Goal: Task Accomplishment & Management: Use online tool/utility

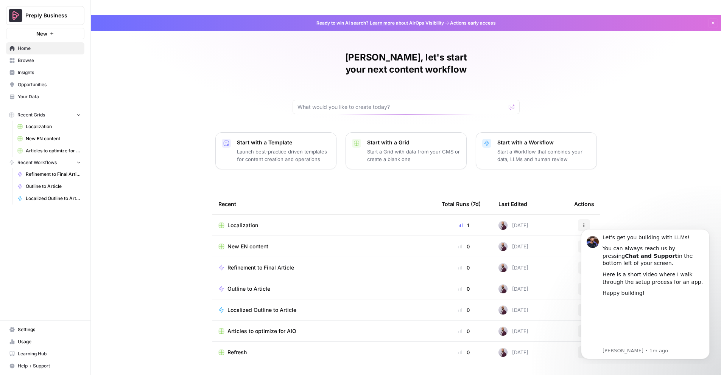
scroll to position [15, 0]
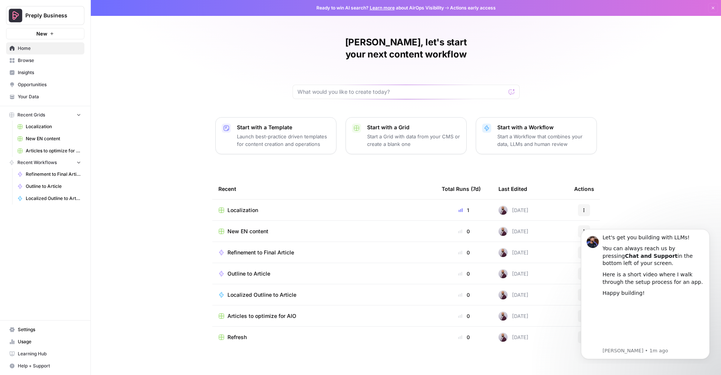
click at [30, 59] on span "Browse" at bounding box center [49, 60] width 63 height 7
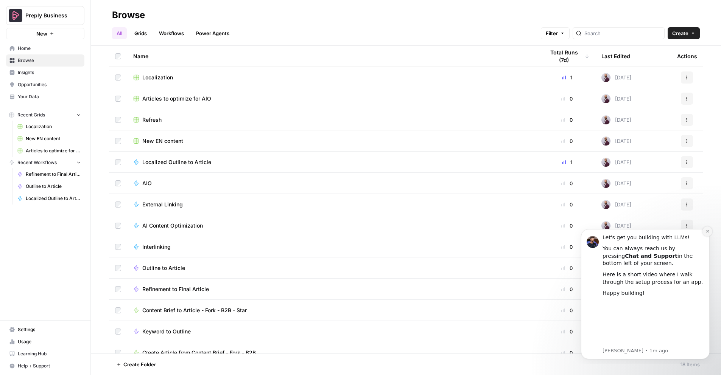
click at [708, 231] on icon "Dismiss notification" at bounding box center [707, 231] width 3 height 3
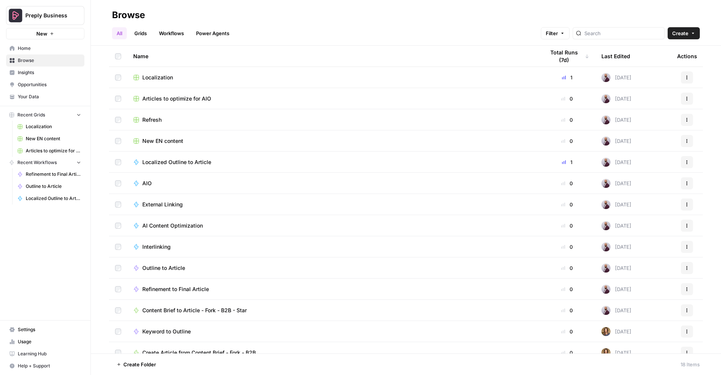
click at [28, 70] on span "Insights" at bounding box center [49, 72] width 63 height 7
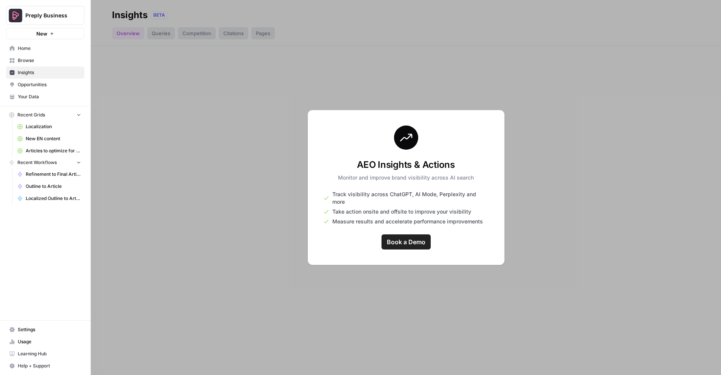
click at [24, 60] on span "Browse" at bounding box center [49, 60] width 63 height 7
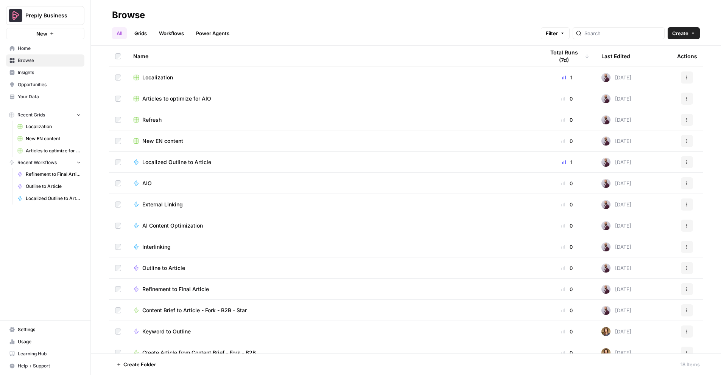
click at [142, 31] on link "Grids" at bounding box center [141, 33] width 22 height 12
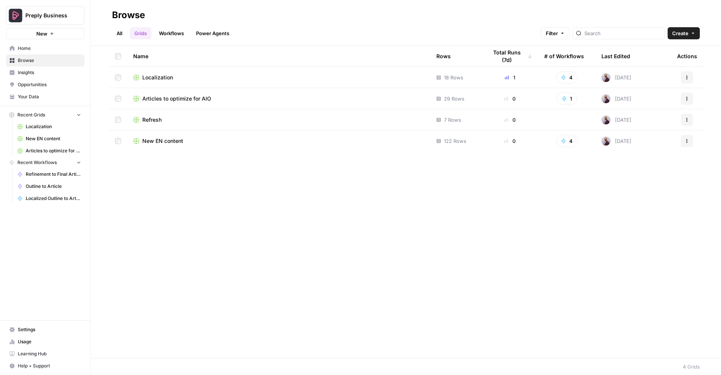
click at [187, 36] on link "Workflows" at bounding box center [171, 33] width 34 height 12
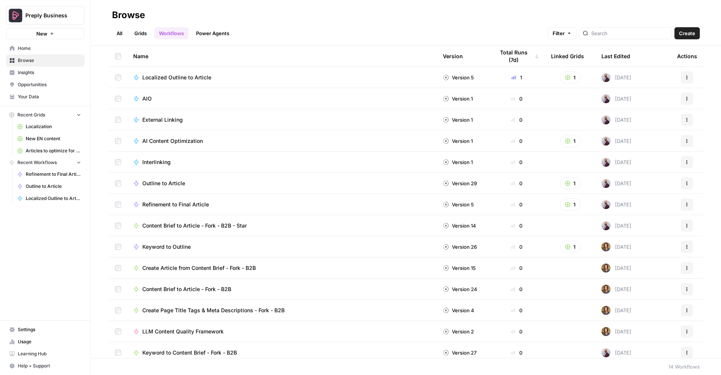
scroll to position [5, 0]
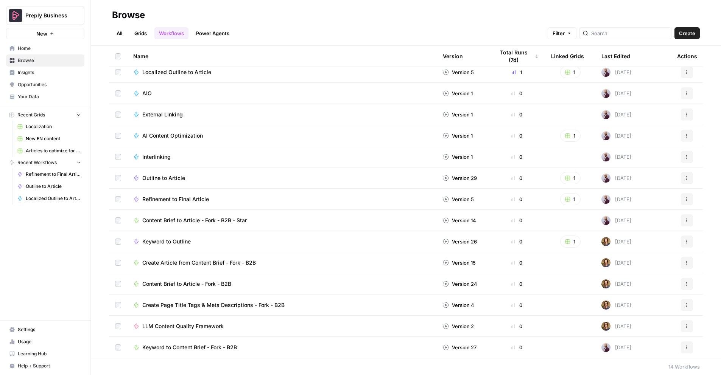
click at [216, 264] on span "Create Article from Content Brief - Fork - B2B" at bounding box center [199, 263] width 114 height 8
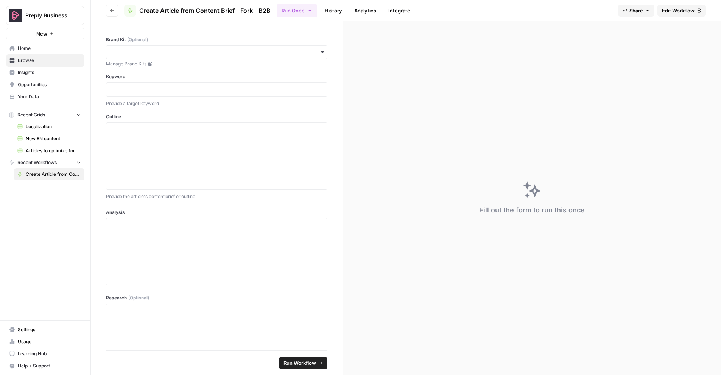
click at [43, 152] on span "Articles to optimize for AIO" at bounding box center [53, 151] width 55 height 7
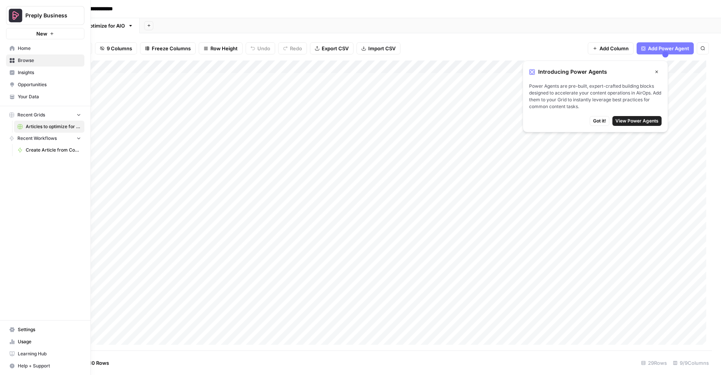
click at [31, 51] on span "Home" at bounding box center [49, 48] width 63 height 7
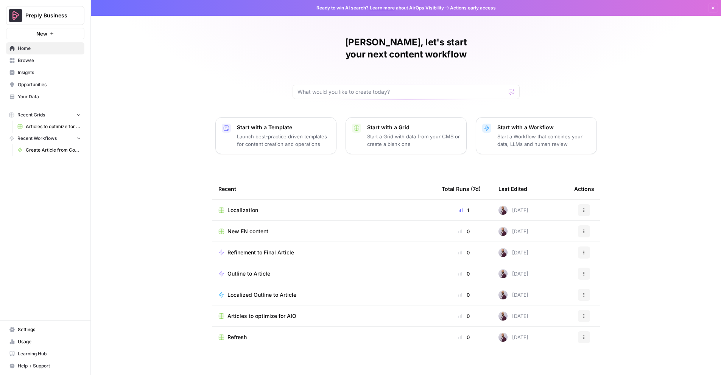
click at [31, 60] on span "Browse" at bounding box center [49, 60] width 63 height 7
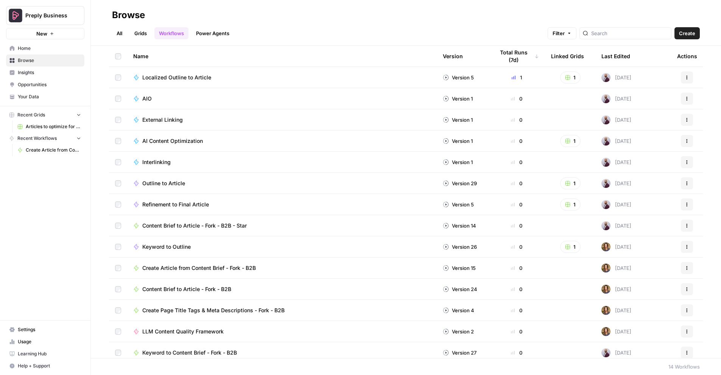
click at [27, 47] on span "Home" at bounding box center [49, 48] width 63 height 7
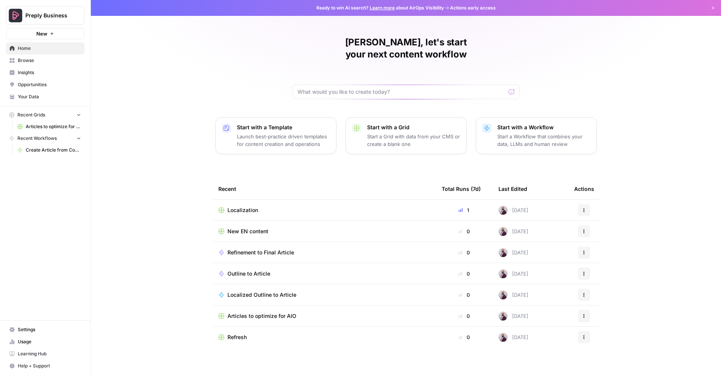
click at [34, 98] on span "Your Data" at bounding box center [49, 96] width 63 height 7
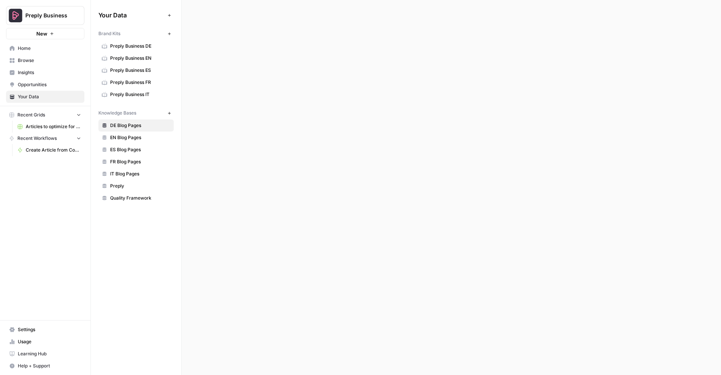
click at [32, 61] on span "Browse" at bounding box center [49, 60] width 63 height 7
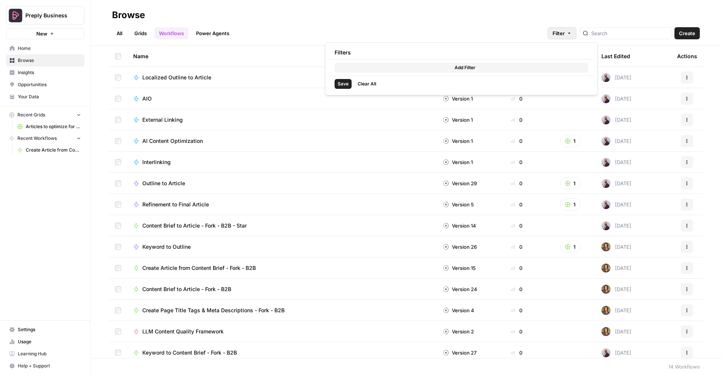
click at [565, 32] on span "Filter" at bounding box center [559, 34] width 12 height 8
click at [642, 38] on div at bounding box center [626, 33] width 92 height 12
click at [631, 32] on input "search" at bounding box center [629, 34] width 77 height 8
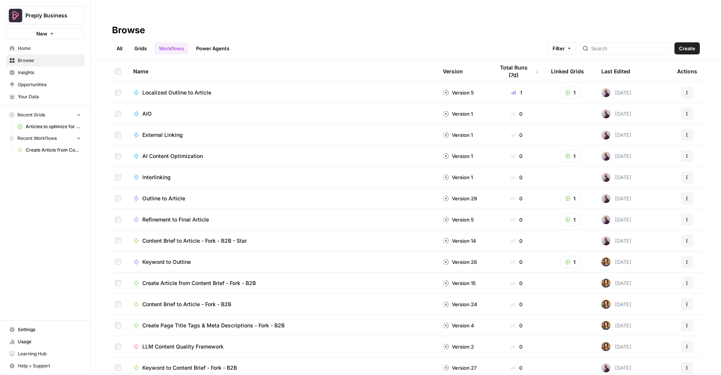
click at [120, 49] on link "All" at bounding box center [119, 48] width 15 height 12
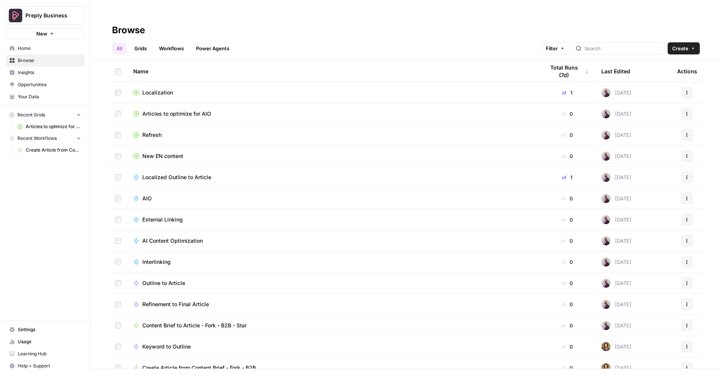
click at [691, 49] on icon "button" at bounding box center [693, 48] width 5 height 5
click at [136, 49] on link "Grids" at bounding box center [141, 48] width 22 height 12
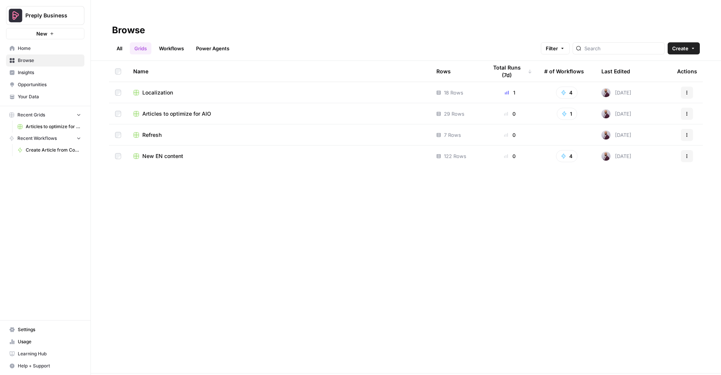
click at [147, 96] on span "Localization" at bounding box center [157, 93] width 31 height 8
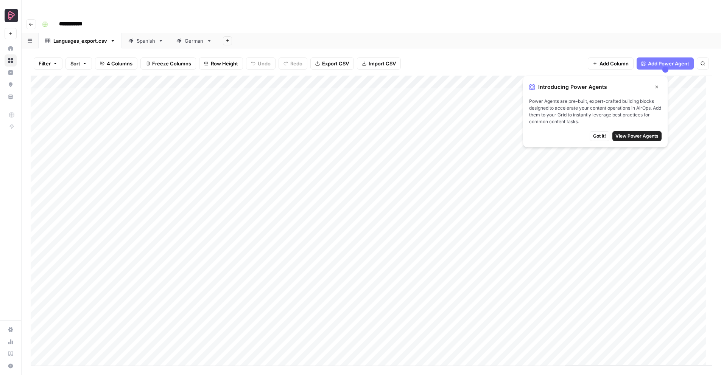
click at [660, 84] on button "Close" at bounding box center [657, 87] width 10 height 10
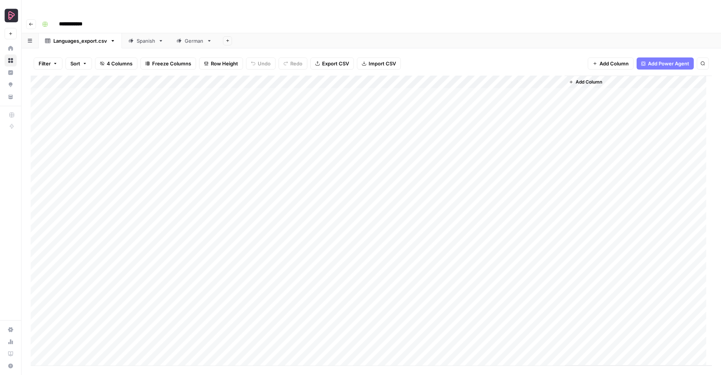
click at [149, 44] on div "Spanish" at bounding box center [146, 41] width 19 height 8
click at [185, 45] on link "German" at bounding box center [194, 40] width 48 height 15
click at [64, 43] on div "Languages_export.csv" at bounding box center [80, 41] width 54 height 8
type input "**********"
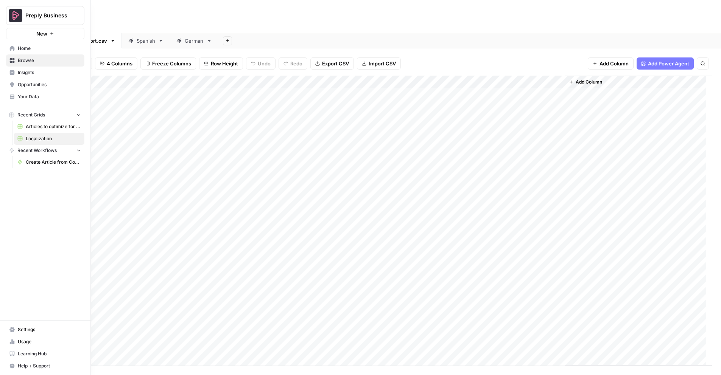
click at [19, 49] on span "Home" at bounding box center [49, 48] width 63 height 7
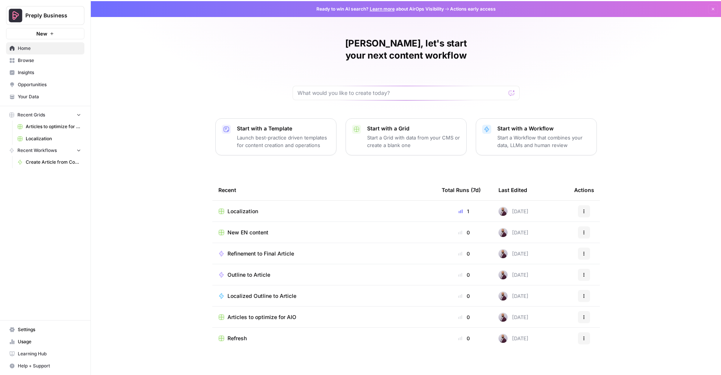
scroll to position [15, 0]
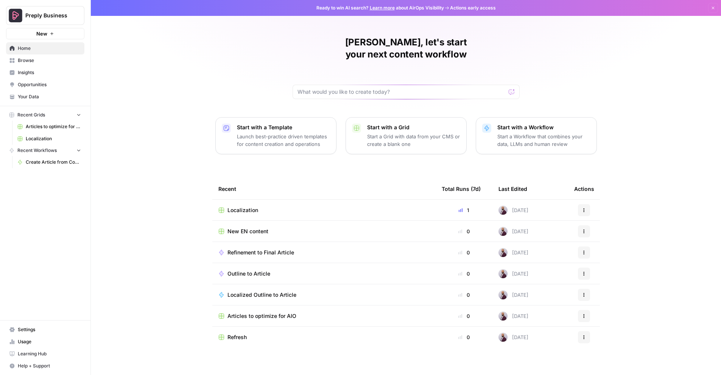
click at [40, 61] on span "Browse" at bounding box center [49, 60] width 63 height 7
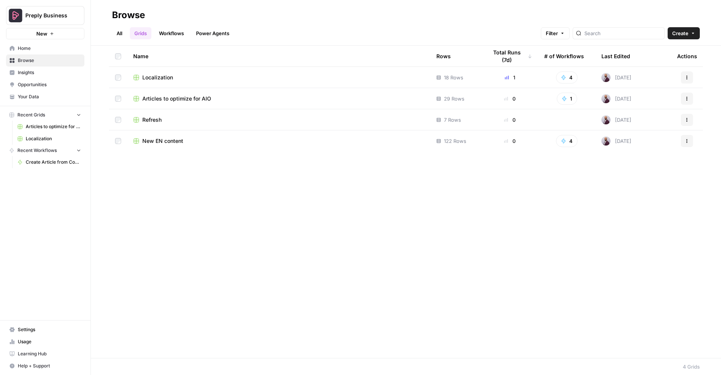
click at [170, 138] on span "New EN content" at bounding box center [162, 141] width 41 height 8
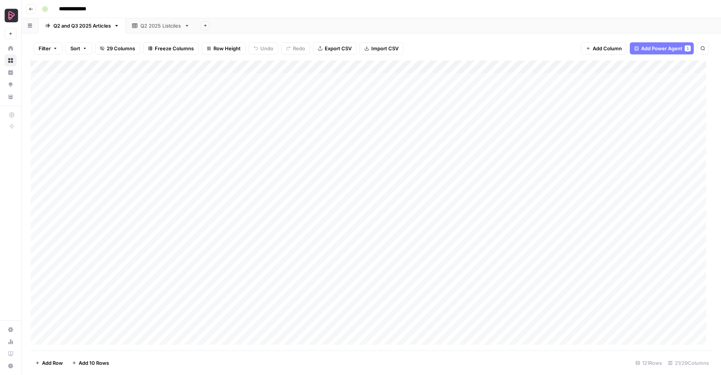
click at [145, 27] on div "Q2 2025 Listciles" at bounding box center [160, 26] width 41 height 8
click at [87, 28] on div "Q2 and Q3 2025 Articles" at bounding box center [82, 26] width 58 height 8
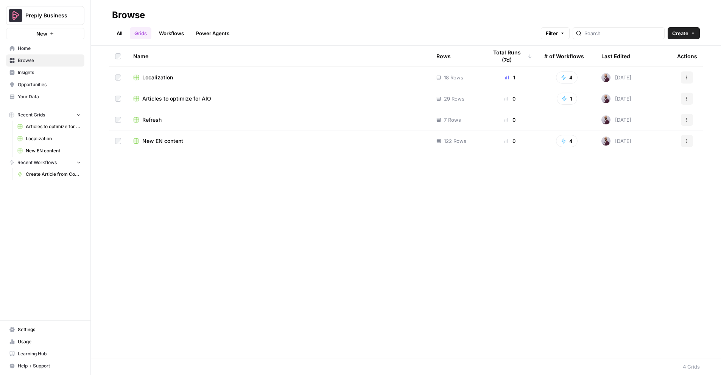
click at [31, 100] on span "Your Data" at bounding box center [49, 96] width 63 height 7
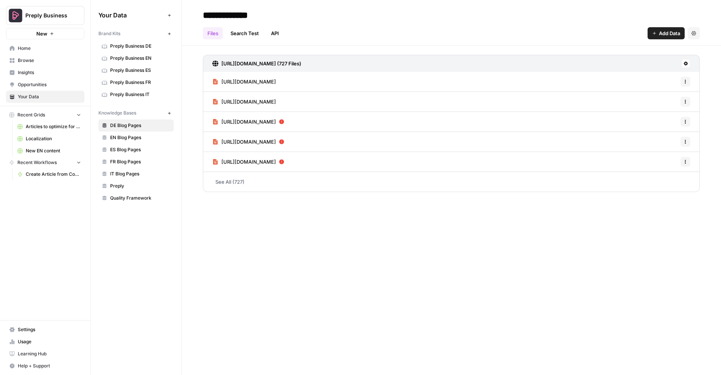
click at [153, 48] on span "Preply Business DE" at bounding box center [140, 46] width 60 height 7
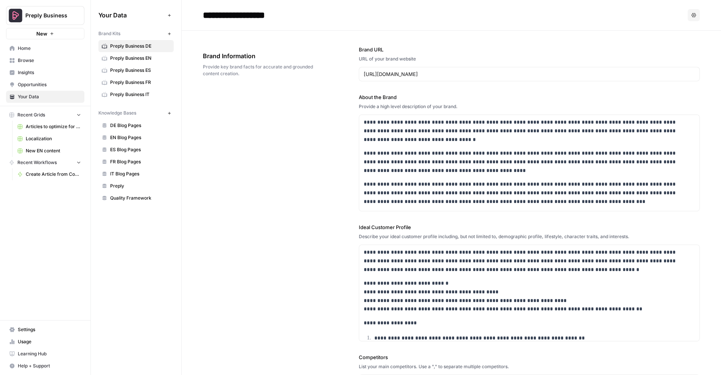
click at [137, 198] on span "Quality Framework" at bounding box center [140, 198] width 60 height 7
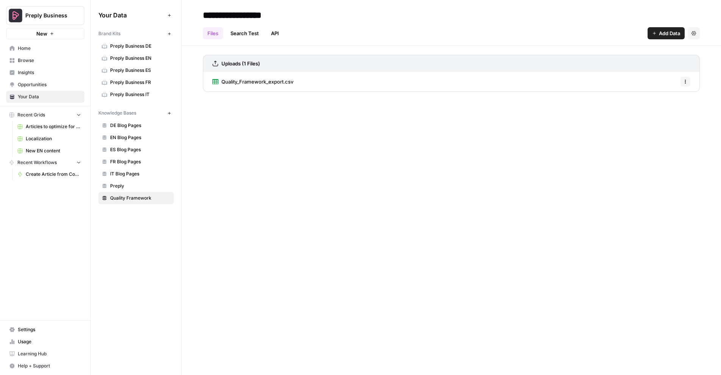
click at [246, 39] on header "**********" at bounding box center [451, 23] width 539 height 46
click at [245, 32] on link "Search Test" at bounding box center [244, 33] width 37 height 12
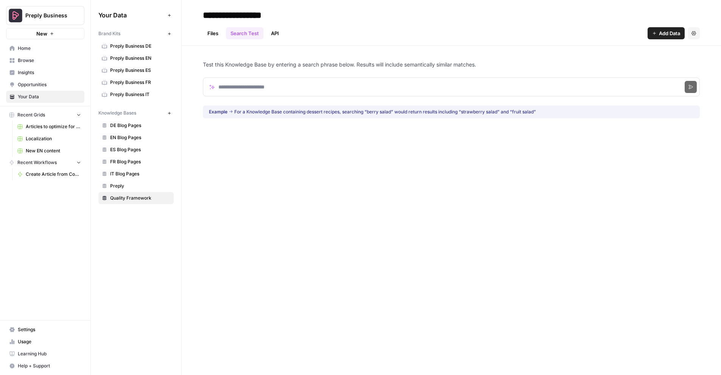
click at [266, 31] on link "API" at bounding box center [274, 33] width 17 height 12
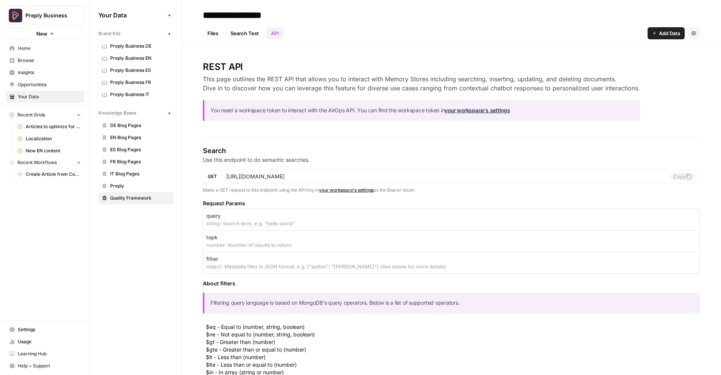
click at [45, 20] on button "Preply Business" at bounding box center [45, 15] width 78 height 19
click at [42, 58] on span "Preply Business" at bounding box center [69, 57] width 93 height 8
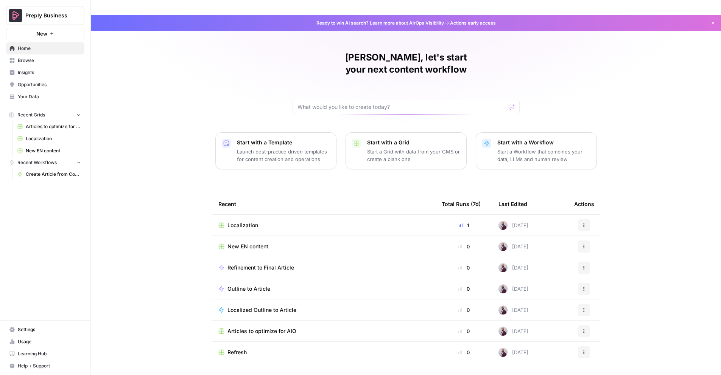
click at [29, 62] on span "Browse" at bounding box center [49, 60] width 63 height 7
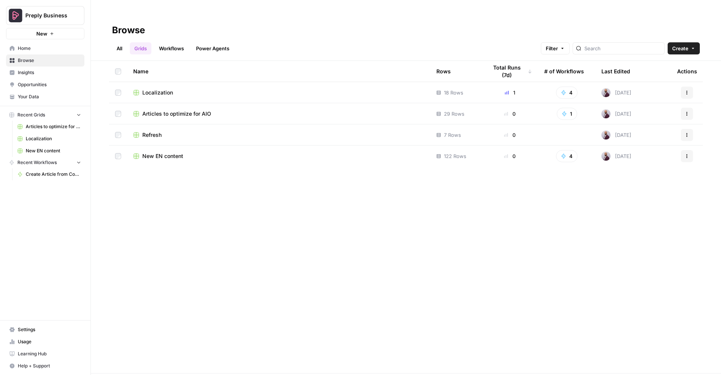
click at [118, 49] on link "All" at bounding box center [119, 48] width 15 height 12
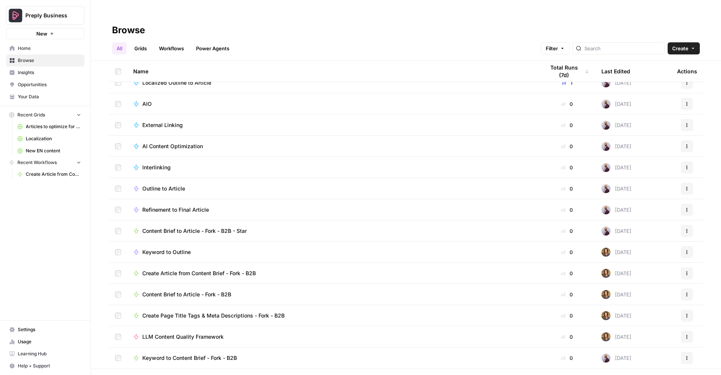
scroll to position [95, 0]
click at [685, 314] on icon "button" at bounding box center [687, 316] width 5 height 5
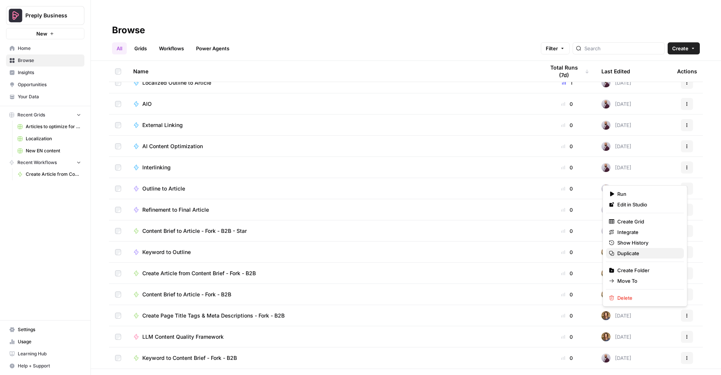
click at [630, 253] on span "Duplicate" at bounding box center [647, 254] width 61 height 8
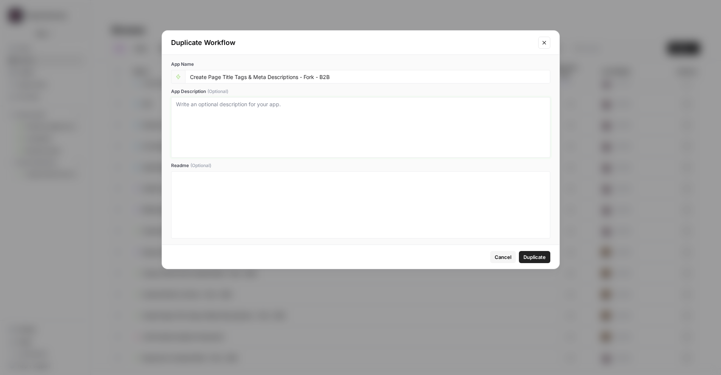
click at [228, 111] on textarea "App Description (Optional)" at bounding box center [360, 128] width 369 height 54
type textarea "Anna's copy"
click at [541, 259] on span "Duplicate" at bounding box center [535, 258] width 22 height 8
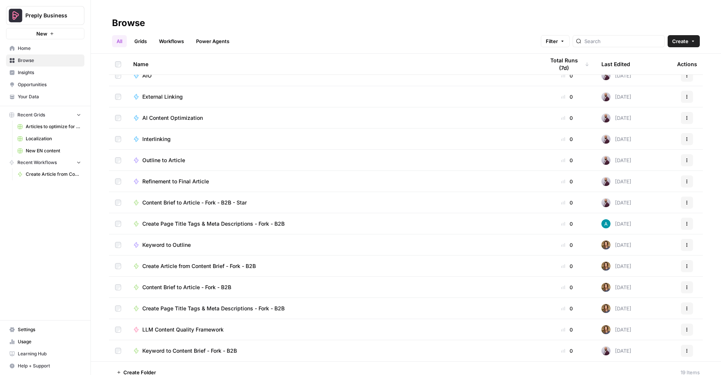
scroll to position [2, 0]
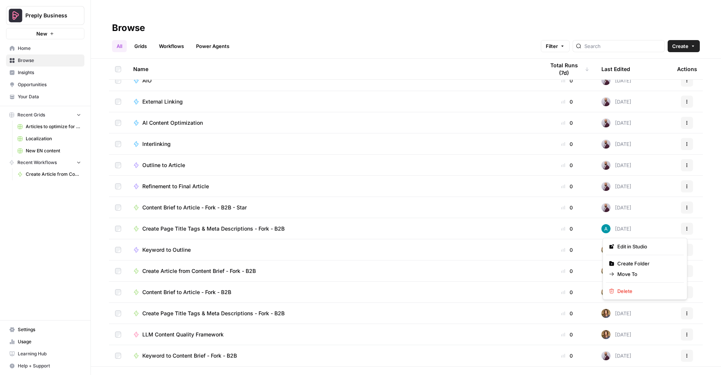
click at [685, 227] on icon "button" at bounding box center [687, 229] width 5 height 5
click at [638, 273] on span "Move To" at bounding box center [647, 275] width 61 height 8
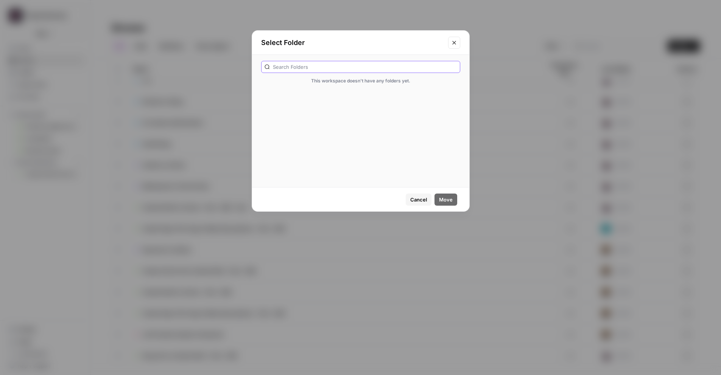
click at [311, 67] on input "text" at bounding box center [365, 67] width 184 height 8
type input "[PERSON_NAME]"
click at [451, 44] on icon "Close modal" at bounding box center [454, 43] width 6 height 6
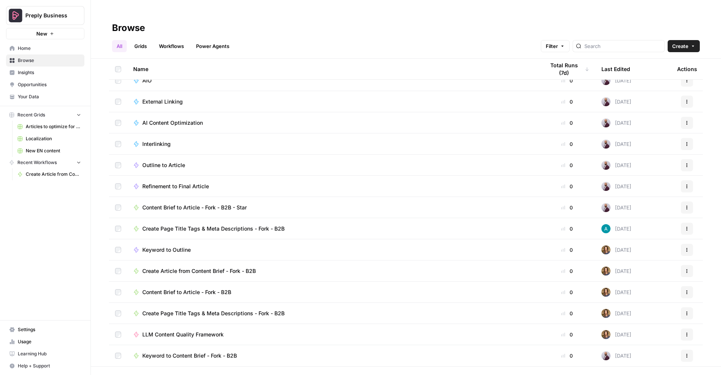
click at [687, 230] on icon "button" at bounding box center [687, 230] width 1 height 1
click at [634, 262] on span "Create Folder" at bounding box center [647, 264] width 61 height 8
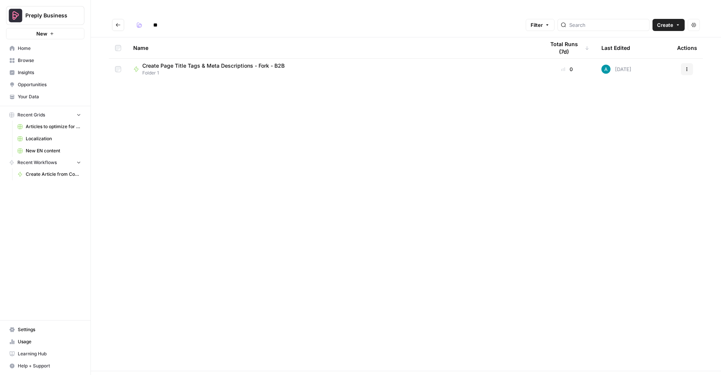
type input "*"
type input "****"
click at [191, 135] on div "Name Total Runs (7d) Last Edited Actions Create Page Title Tags & Meta Descript…" at bounding box center [406, 204] width 630 height 334
click at [152, 127] on div "Name Total Runs (7d) Last Edited Actions Create Page Title Tags & Meta Descript…" at bounding box center [406, 204] width 630 height 334
click at [170, 66] on span "Create Page Title Tags & Meta Descriptions - Fork - B2B" at bounding box center [213, 66] width 142 height 8
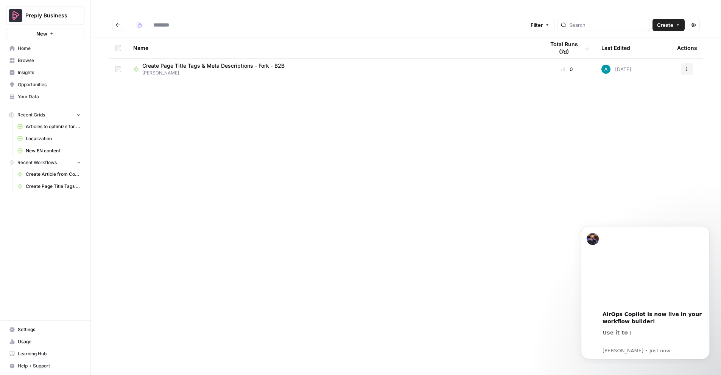
type input "****"
click at [218, 139] on div "Name Total Runs (7d) Last Edited Actions Create Page Title Tags & Meta Descript…" at bounding box center [406, 204] width 630 height 334
click at [697, 25] on button "Actions" at bounding box center [694, 25] width 12 height 12
click at [367, 204] on div "Name Total Runs (7d) Last Edited Actions Create Page Title Tags & Meta Descript…" at bounding box center [406, 204] width 630 height 334
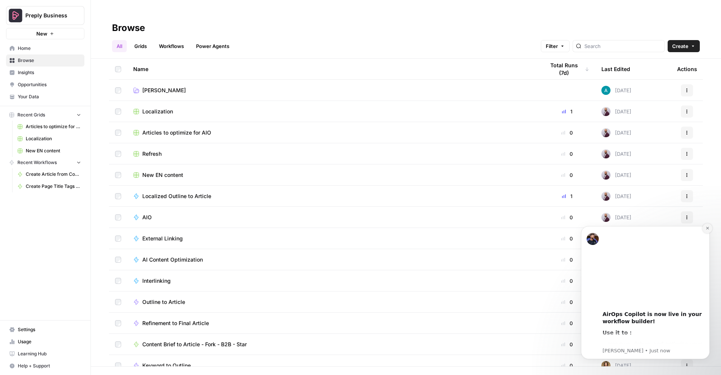
click at [709, 227] on icon "Dismiss notification" at bounding box center [707, 228] width 3 height 3
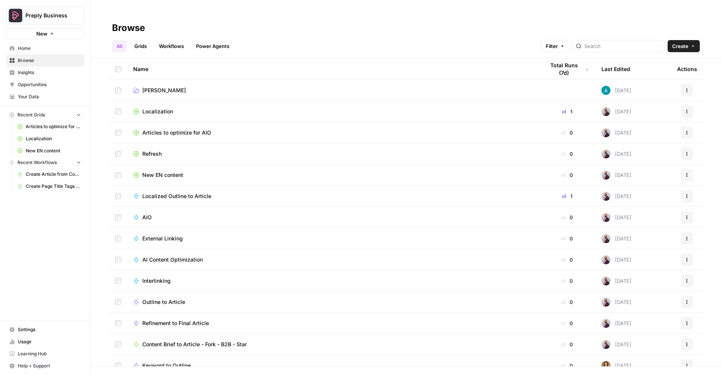
click at [152, 90] on span "[PERSON_NAME]" at bounding box center [164, 91] width 44 height 8
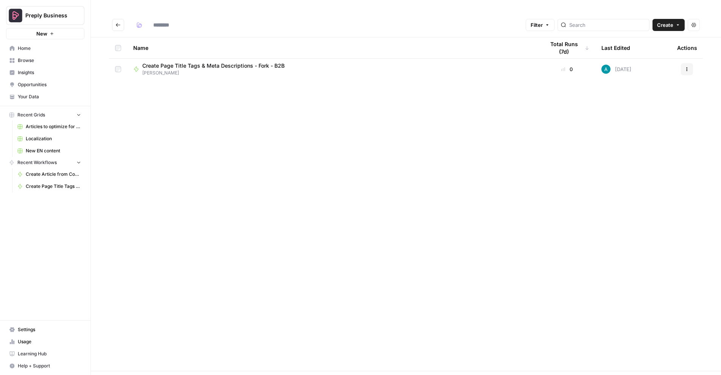
type input "****"
click at [246, 67] on span "Create Page Title Tags & Meta Descriptions - Fork - B2B" at bounding box center [213, 66] width 142 height 8
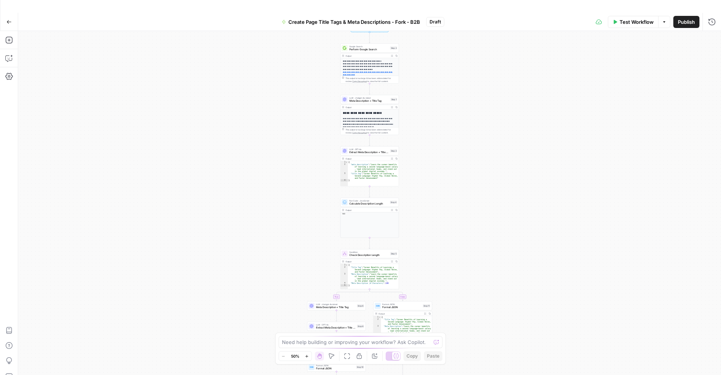
click at [664, 26] on button "Options" at bounding box center [664, 22] width 12 height 12
click at [581, 73] on div "**********" at bounding box center [369, 209] width 703 height 357
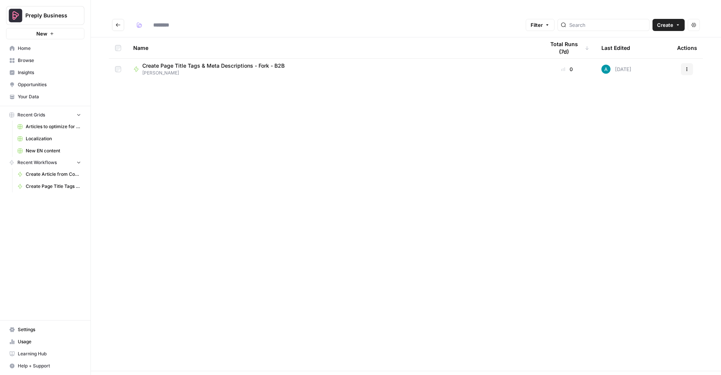
type input "****"
click at [687, 74] on button "Actions" at bounding box center [687, 69] width 12 height 12
click at [203, 99] on div "Name Total Runs (7d) Last Edited Actions Create Page Title Tags & Meta Descript…" at bounding box center [406, 204] width 630 height 334
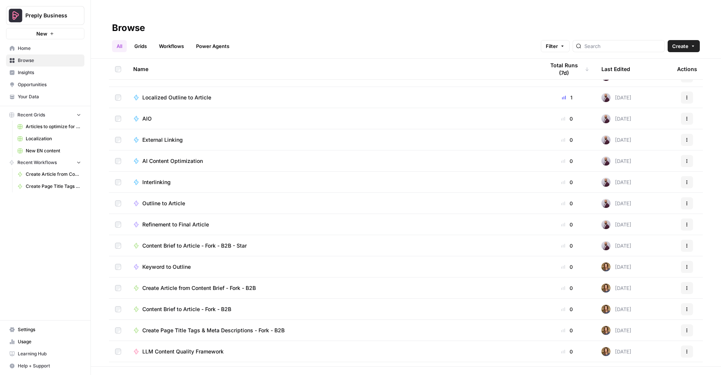
scroll to position [116, 0]
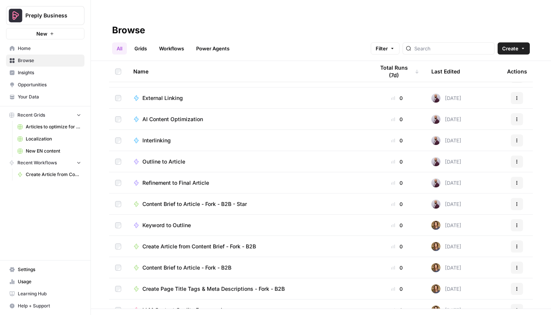
scroll to position [123, 0]
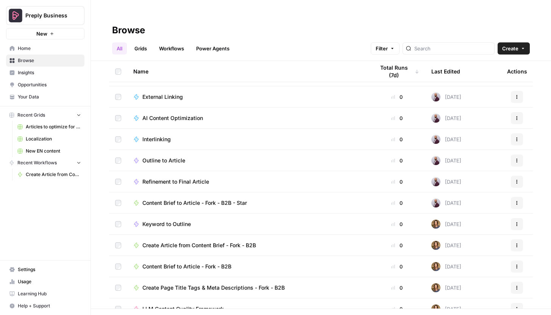
click at [45, 48] on span "Home" at bounding box center [49, 48] width 63 height 7
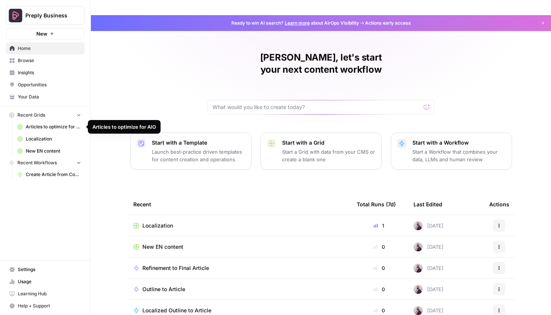
click at [41, 128] on span "Articles to optimize for AIO" at bounding box center [53, 126] width 55 height 7
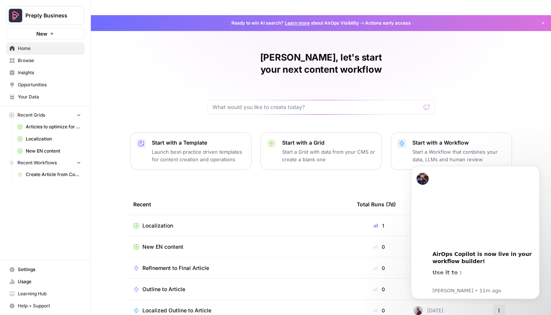
click at [31, 47] on span "Home" at bounding box center [49, 48] width 63 height 7
click at [383, 23] on icon "button" at bounding box center [543, 23] width 3 height 3
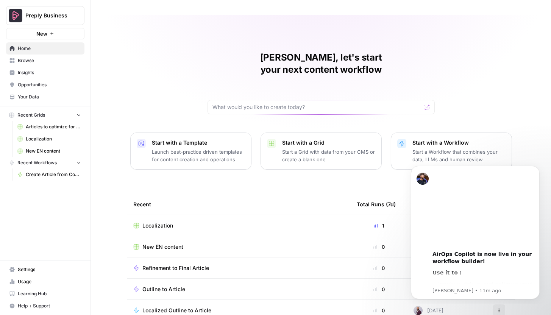
click at [23, 50] on span "Home" at bounding box center [49, 48] width 63 height 7
click at [24, 61] on span "Browse" at bounding box center [49, 60] width 63 height 7
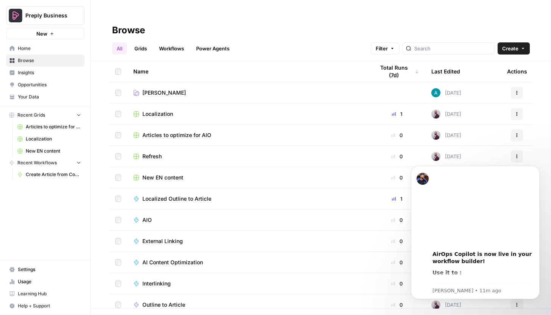
click at [383, 48] on icon "button" at bounding box center [522, 48] width 5 height 5
click at [383, 75] on span "Grid" at bounding box center [499, 77] width 42 height 8
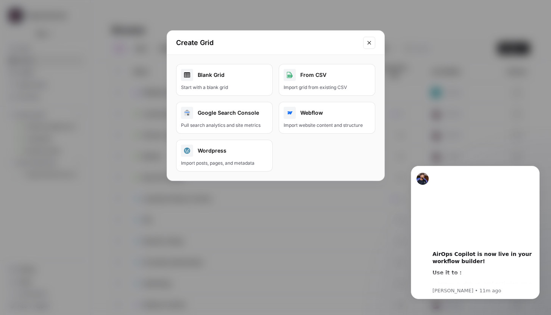
click at [211, 74] on div "Blank Grid" at bounding box center [224, 75] width 87 height 12
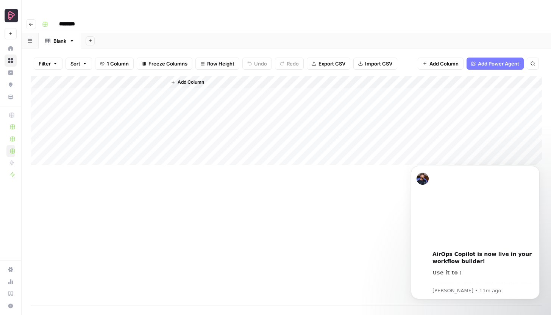
click at [74, 25] on input "********" at bounding box center [77, 24] width 42 height 12
drag, startPoint x: 87, startPoint y: 26, endPoint x: 59, endPoint y: 26, distance: 28.0
click at [59, 26] on input "********" at bounding box center [77, 24] width 42 height 12
type input "*"
click at [59, 43] on div "Blank" at bounding box center [59, 41] width 13 height 8
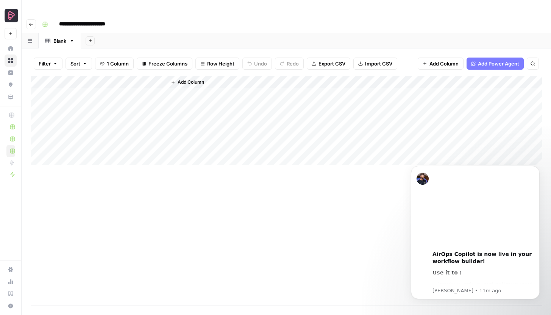
type input "**********"
click at [59, 43] on div "Blank" at bounding box center [59, 41] width 13 height 8
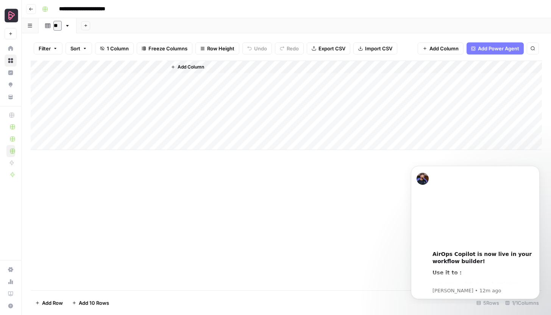
type input "*"
type input "****"
click at [130, 28] on div "Add Sheet" at bounding box center [315, 25] width 472 height 15
click at [383, 170] on button "Dismiss notification" at bounding box center [537, 168] width 10 height 10
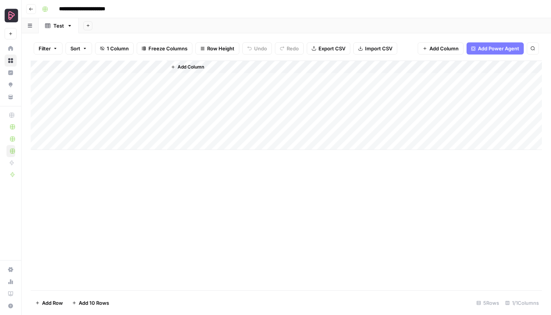
click at [30, 25] on icon "button" at bounding box center [30, 26] width 4 height 4
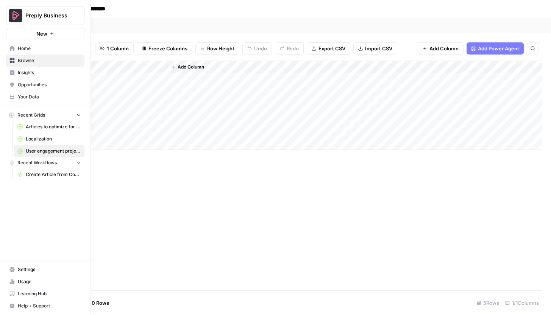
click at [11, 76] on link "Insights" at bounding box center [45, 73] width 78 height 12
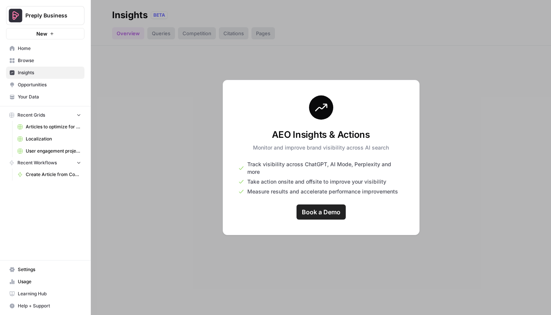
click at [25, 61] on span "Browse" at bounding box center [49, 60] width 63 height 7
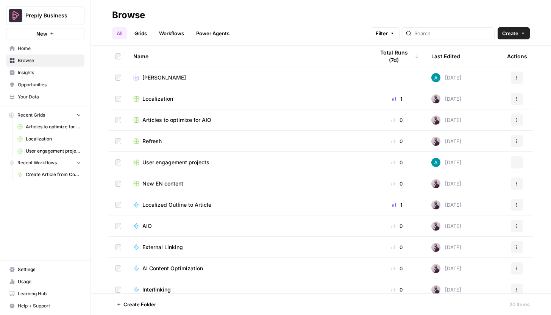
click at [29, 84] on span "Opportunities" at bounding box center [49, 84] width 63 height 7
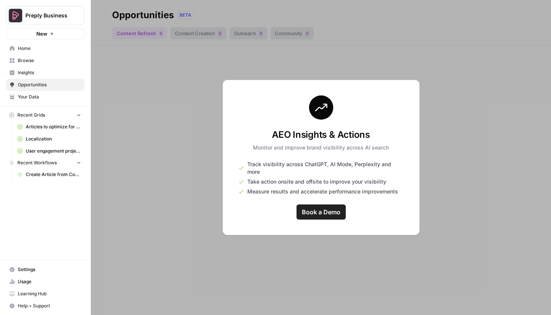
click at [30, 95] on span "Your Data" at bounding box center [49, 96] width 63 height 7
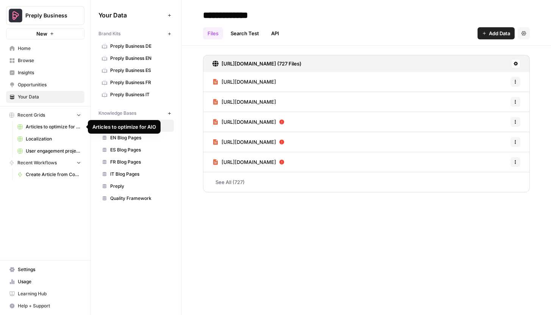
click at [38, 127] on span "Articles to optimize for AIO" at bounding box center [53, 126] width 55 height 7
click at [41, 47] on span "Home" at bounding box center [49, 48] width 63 height 7
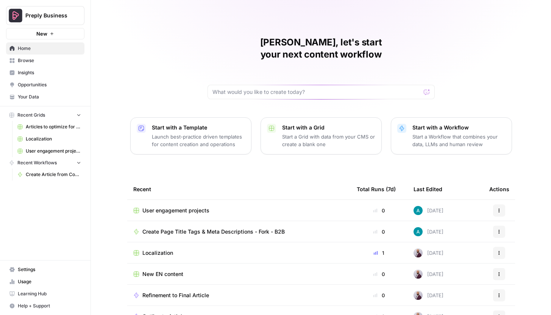
click at [187, 228] on span "Create Page Title Tags & Meta Descriptions - Fork - B2B" at bounding box center [213, 232] width 142 height 8
click at [383, 229] on icon "button" at bounding box center [499, 231] width 5 height 5
click at [383, 237] on span "Delete" at bounding box center [462, 255] width 61 height 8
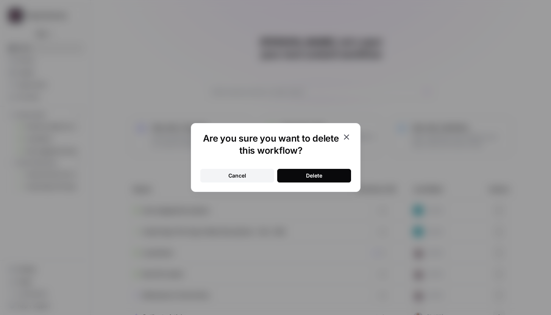
click at [315, 177] on div "Delete" at bounding box center [314, 176] width 16 height 8
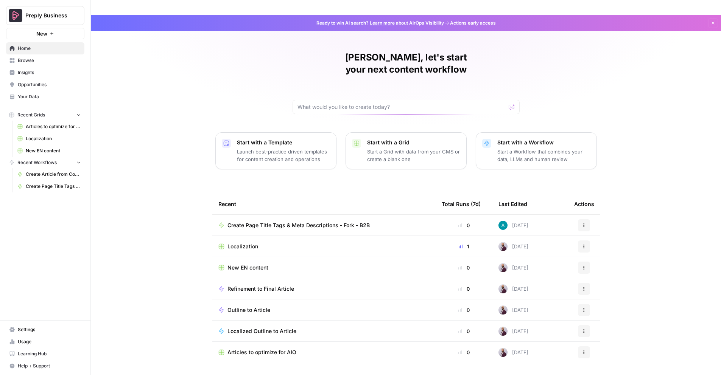
click at [31, 329] on span "Settings" at bounding box center [49, 330] width 63 height 7
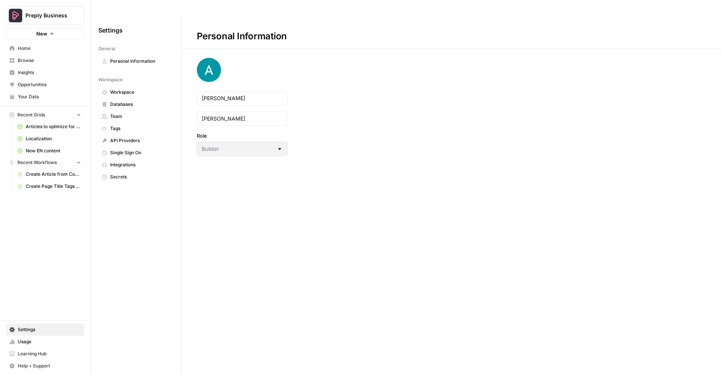
click at [128, 93] on span "Workspace" at bounding box center [140, 92] width 60 height 7
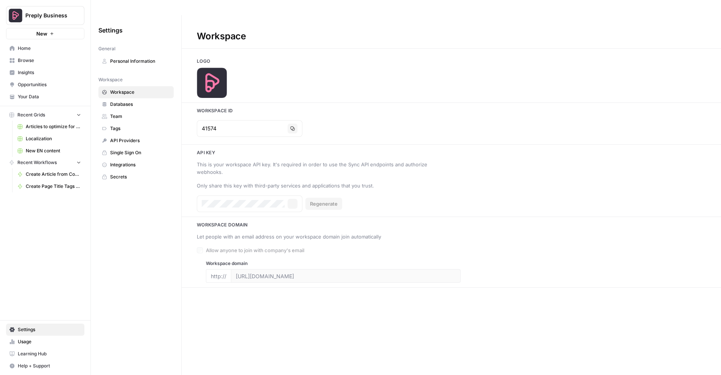
type input "[URL][DOMAIN_NAME]"
click at [129, 105] on span "Databases" at bounding box center [140, 104] width 60 height 7
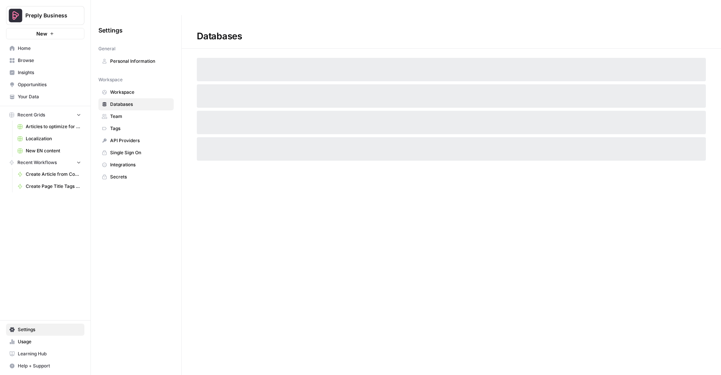
click at [121, 116] on span "Team" at bounding box center [140, 116] width 60 height 7
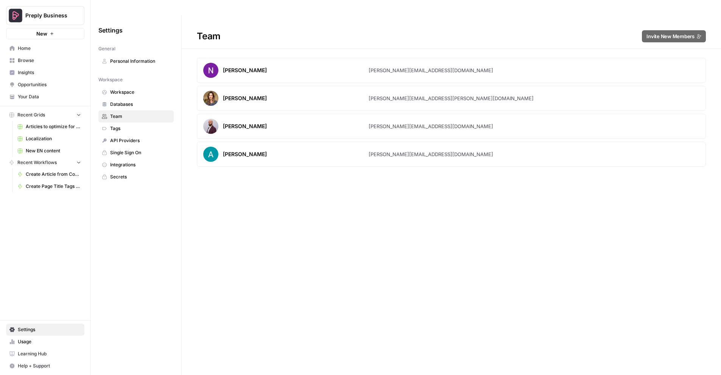
click at [122, 168] on link "Integrations" at bounding box center [135, 165] width 75 height 12
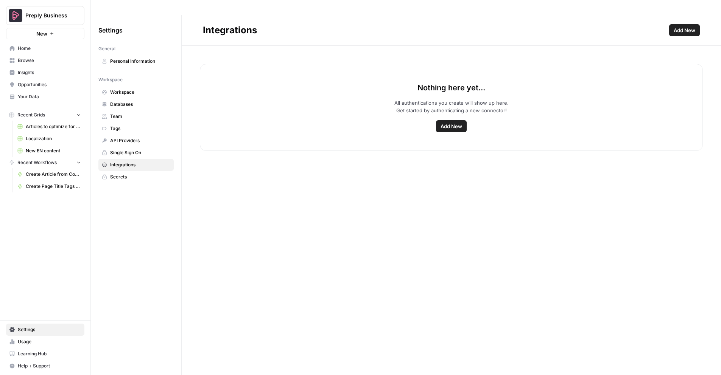
click at [132, 60] on span "Personal Information" at bounding box center [140, 61] width 60 height 7
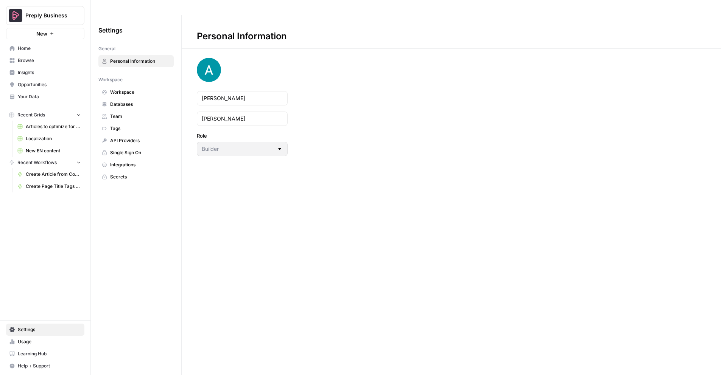
click at [24, 50] on span "Home" at bounding box center [49, 48] width 63 height 7
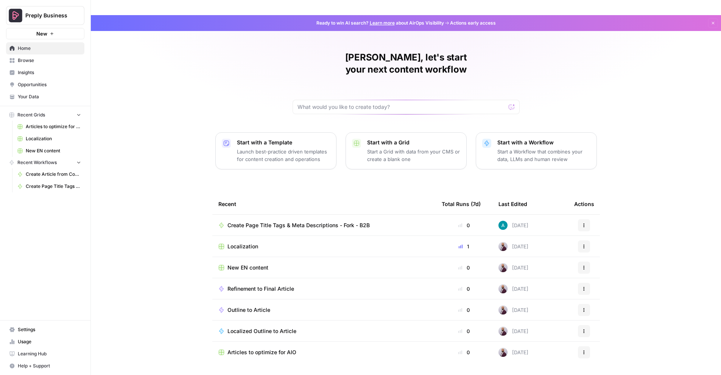
click at [20, 60] on span "Browse" at bounding box center [49, 60] width 63 height 7
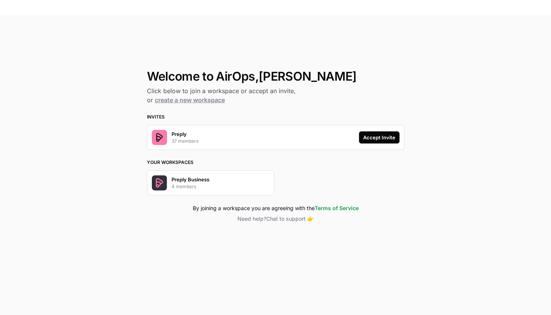
click at [377, 139] on div "Accept Invite" at bounding box center [379, 138] width 32 height 8
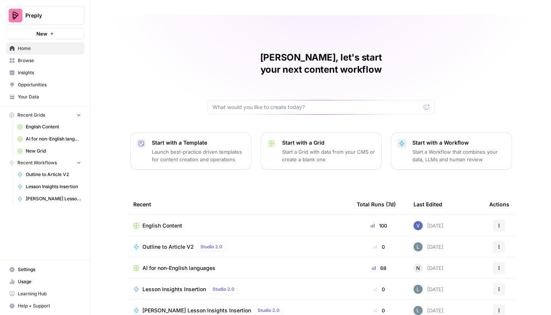
click at [50, 128] on span "English Content" at bounding box center [53, 126] width 55 height 7
click at [30, 60] on span "Browse" at bounding box center [49, 60] width 63 height 7
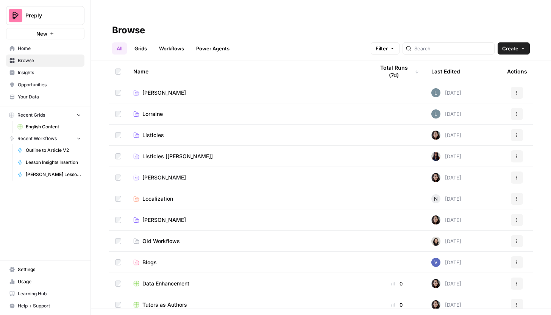
click at [145, 92] on span "[PERSON_NAME]" at bounding box center [164, 93] width 44 height 8
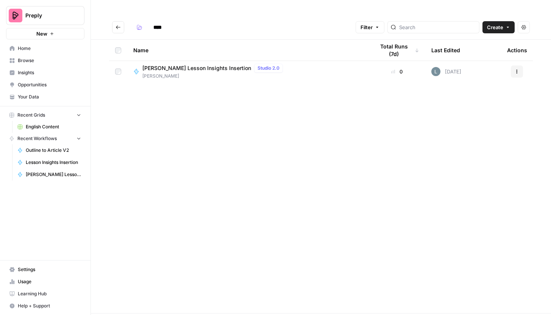
click at [174, 67] on span "[PERSON_NAME] Lesson Insights Insertion" at bounding box center [196, 68] width 109 height 8
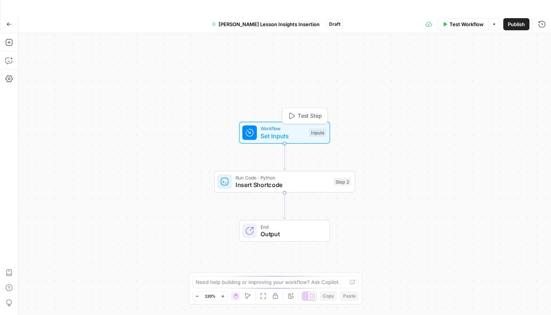
click at [295, 139] on span "Set Inputs" at bounding box center [282, 135] width 45 height 9
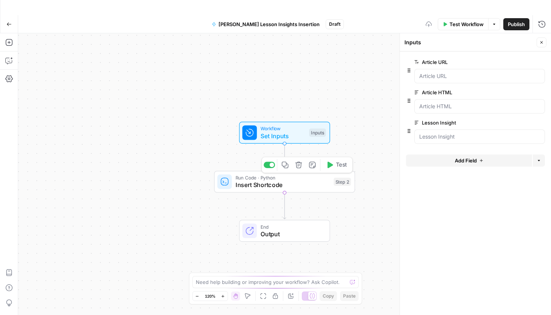
click at [290, 186] on span "Insert Shortcode" at bounding box center [282, 184] width 95 height 9
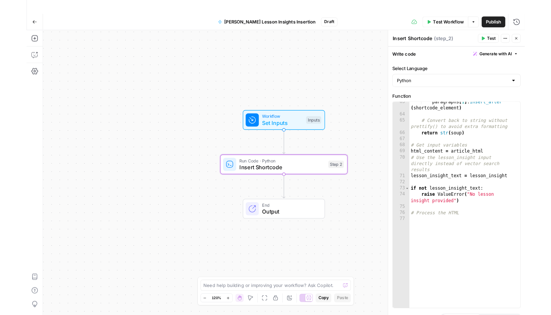
scroll to position [665, 0]
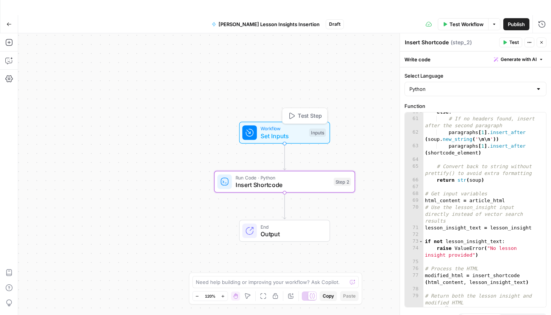
click at [279, 132] on span "Set Inputs" at bounding box center [282, 135] width 45 height 9
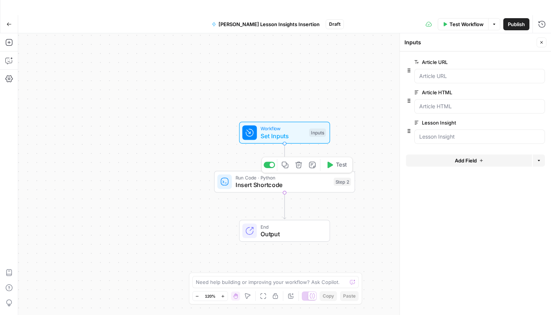
click at [283, 185] on span "Insert Shortcode" at bounding box center [282, 184] width 95 height 9
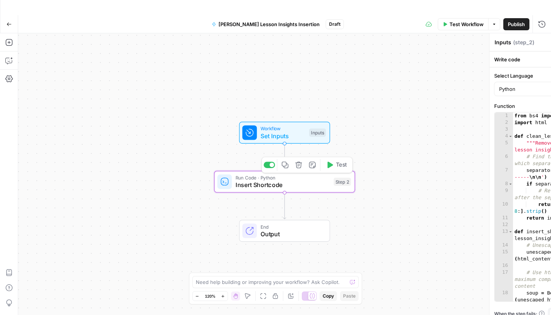
type textarea "Insert Shortcode"
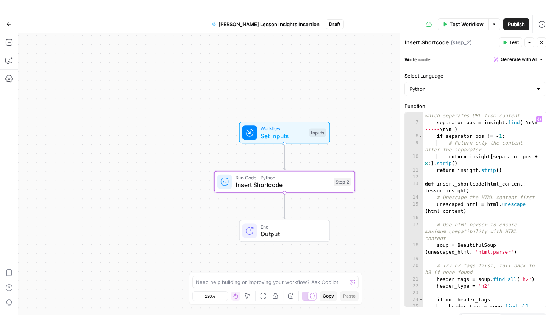
scroll to position [0, 0]
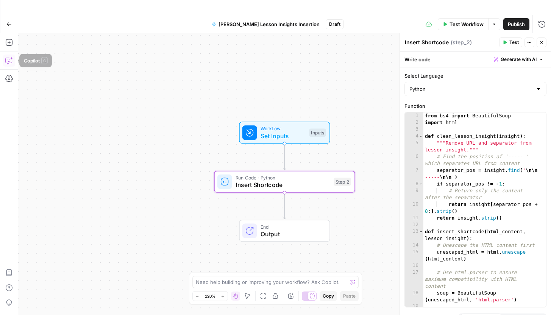
click at [10, 62] on icon "button" at bounding box center [9, 61] width 8 height 8
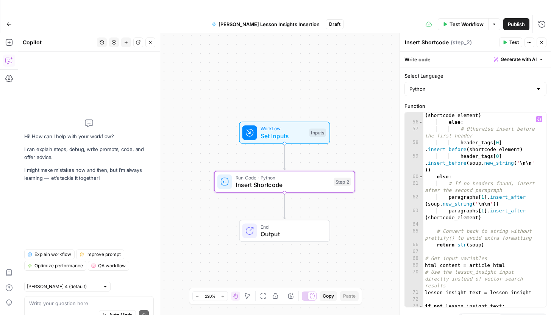
scroll to position [516, 0]
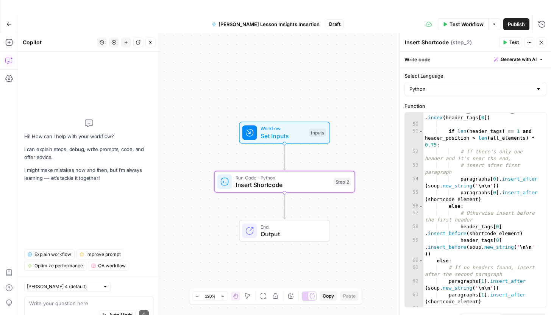
click at [270, 135] on span "Set Inputs" at bounding box center [282, 135] width 45 height 9
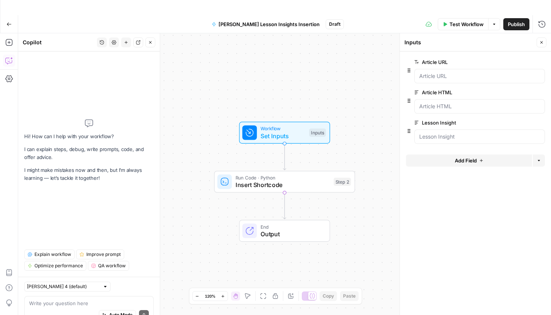
click at [521, 62] on span "edit field" at bounding box center [516, 62] width 17 height 6
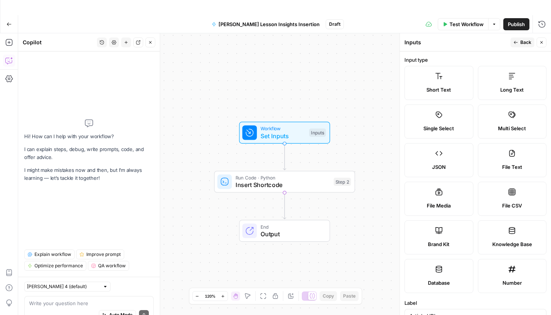
click at [517, 43] on icon "button" at bounding box center [515, 42] width 5 height 5
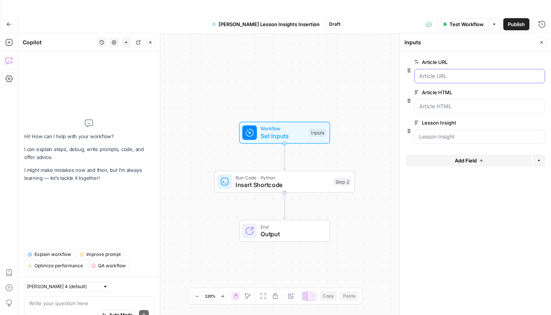
click at [447, 79] on URL "Article URL" at bounding box center [479, 76] width 121 height 8
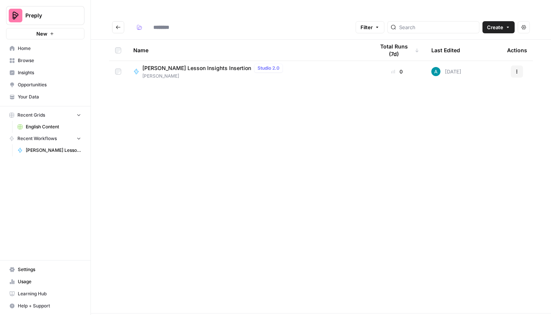
type input "****"
click at [502, 25] on span "Create" at bounding box center [495, 27] width 16 height 8
click at [469, 45] on span "Grid" at bounding box center [484, 45] width 42 height 8
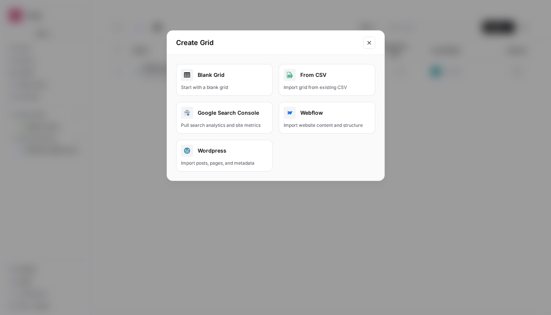
click at [216, 73] on div "Blank Grid" at bounding box center [224, 75] width 87 height 12
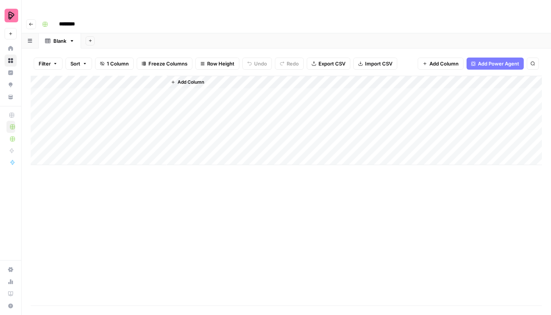
click at [86, 23] on input "********" at bounding box center [77, 24] width 42 height 12
type input "*"
type input "**********"
click at [201, 218] on div "Add Column" at bounding box center [286, 191] width 511 height 230
click at [189, 92] on div "Add Column" at bounding box center [354, 120] width 375 height 89
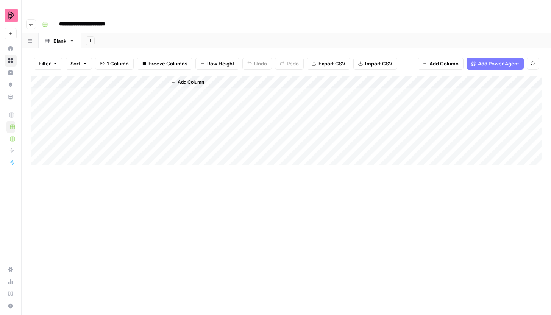
click at [188, 85] on span "Add Column" at bounding box center [191, 82] width 26 height 7
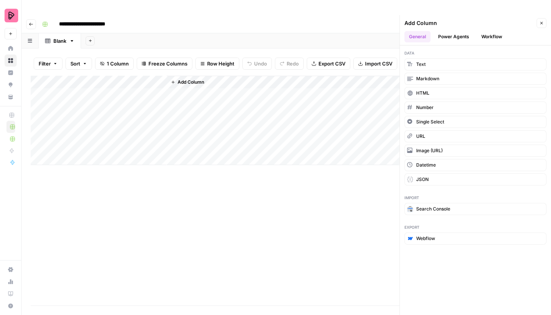
click at [494, 37] on button "Workflow" at bounding box center [492, 36] width 30 height 11
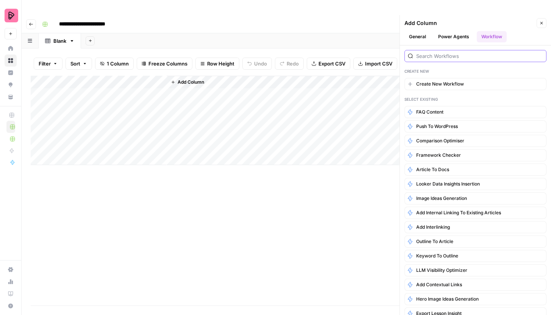
click at [448, 58] on input "search" at bounding box center [479, 56] width 127 height 8
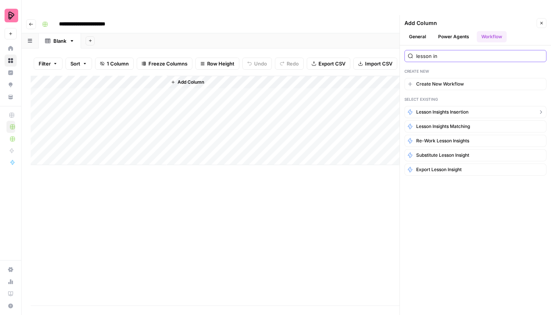
type input "lesson in"
click at [452, 114] on span "Lesson Insights Insertion" at bounding box center [442, 112] width 52 height 7
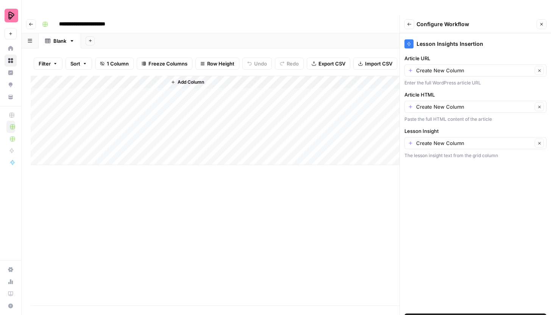
click at [408, 24] on icon "button" at bounding box center [409, 24] width 4 height 3
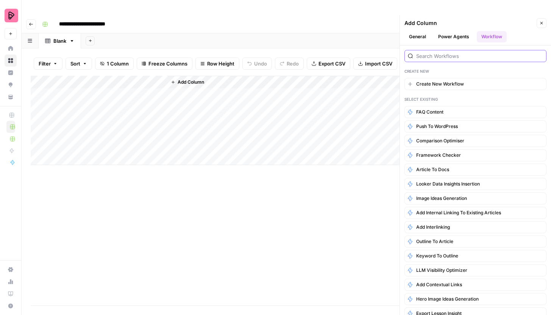
click at [428, 57] on input "search" at bounding box center [479, 56] width 127 height 8
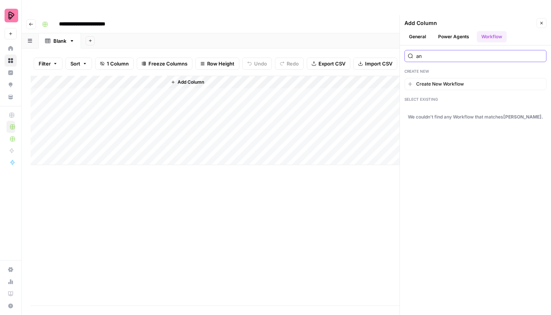
type input "a"
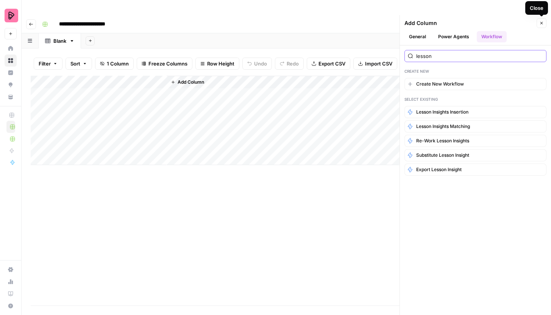
type input "lesson"
click at [540, 24] on icon "button" at bounding box center [541, 23] width 5 height 5
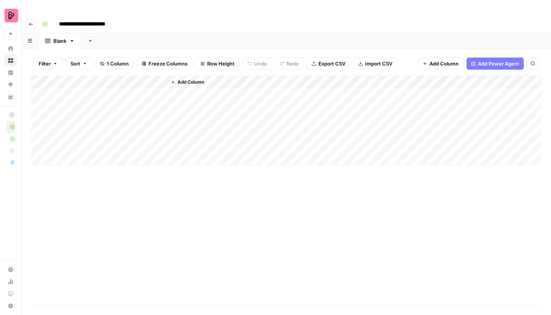
click at [200, 93] on div "Add Column" at bounding box center [354, 120] width 375 height 89
click at [187, 84] on span "Add Column" at bounding box center [191, 82] width 26 height 7
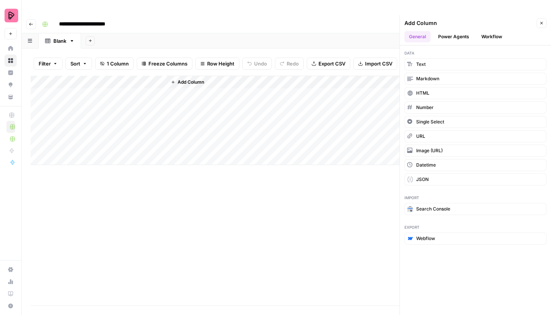
click at [499, 41] on button "Workflow" at bounding box center [492, 36] width 30 height 11
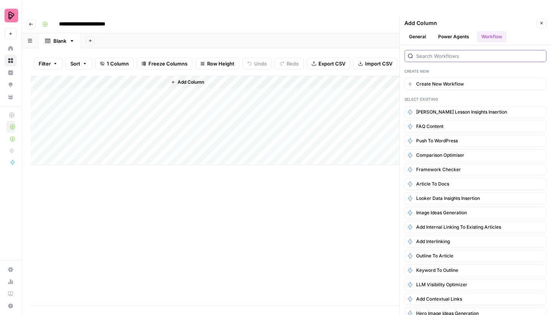
click at [439, 58] on input "search" at bounding box center [479, 56] width 127 height 8
click at [447, 112] on span "[PERSON_NAME] Lesson Insights Insertion" at bounding box center [461, 112] width 91 height 7
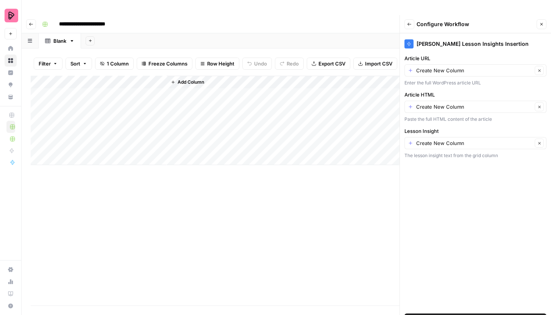
scroll to position [15, 0]
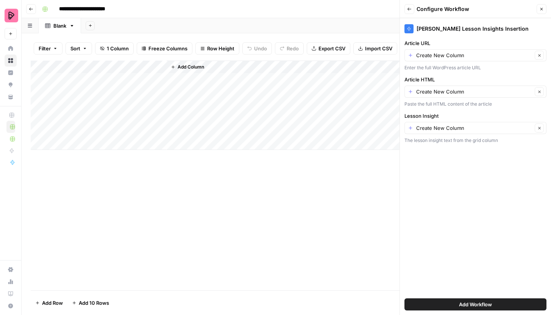
click at [482, 305] on span "Add Workflow" at bounding box center [475, 305] width 33 height 8
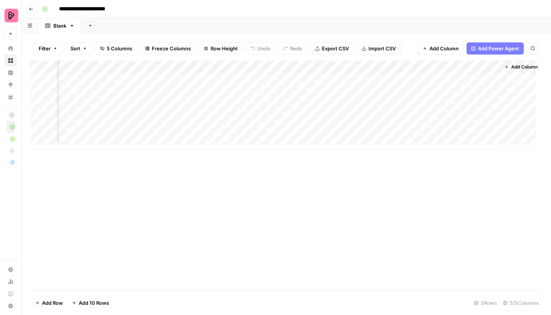
scroll to position [0, 121]
click at [511, 67] on span "Add Column" at bounding box center [524, 67] width 26 height 7
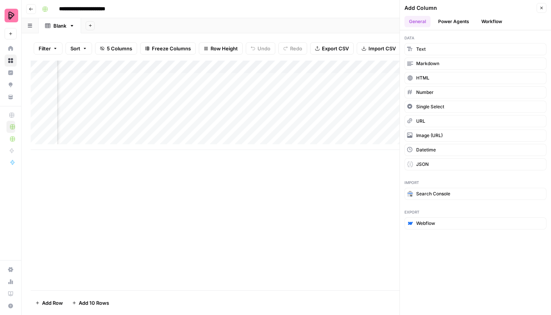
click at [495, 23] on button "Workflow" at bounding box center [492, 21] width 30 height 11
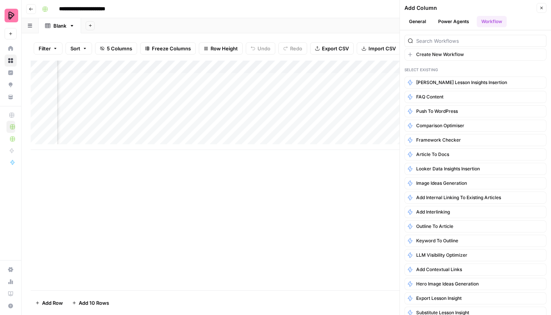
scroll to position [0, 0]
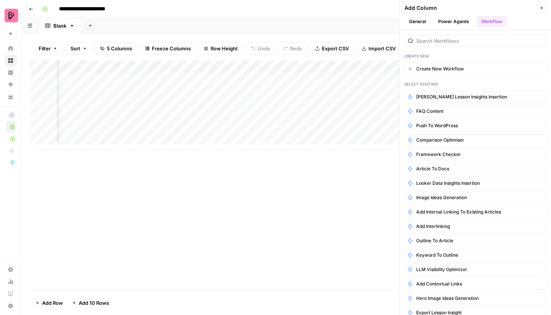
click at [293, 223] on div "Add Column" at bounding box center [286, 176] width 511 height 230
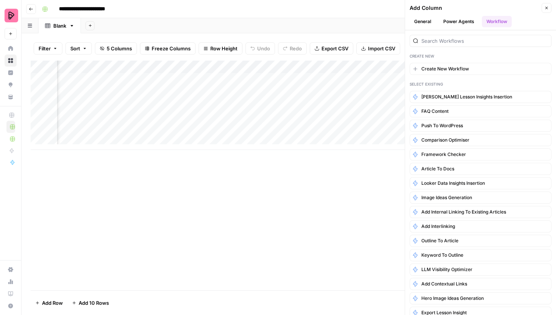
click at [547, 8] on icon "button" at bounding box center [547, 8] width 3 height 3
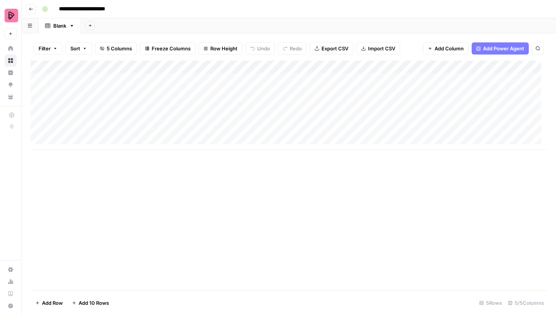
click at [62, 27] on div "Blank" at bounding box center [59, 26] width 13 height 8
type input "*"
type input "**********"
click at [138, 23] on icon "button" at bounding box center [139, 25] width 4 height 4
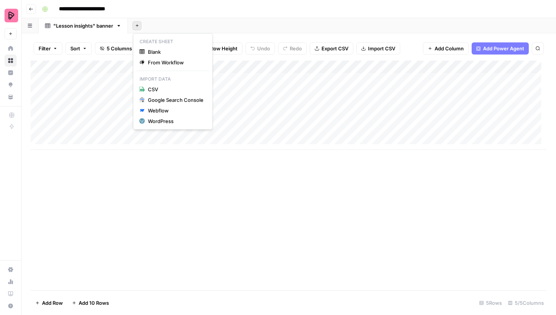
click at [139, 26] on icon "button" at bounding box center [137, 25] width 4 height 4
click at [138, 26] on icon "button" at bounding box center [137, 25] width 4 height 4
click at [151, 50] on span "Blank" at bounding box center [176, 52] width 56 height 8
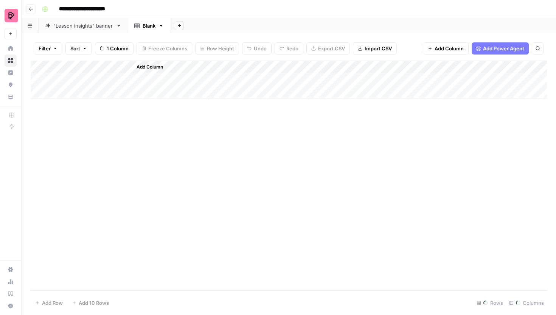
click at [139, 25] on icon at bounding box center [136, 25] width 5 height 5
click at [146, 28] on div "Blank" at bounding box center [149, 26] width 13 height 8
type input "*"
type input "**********"
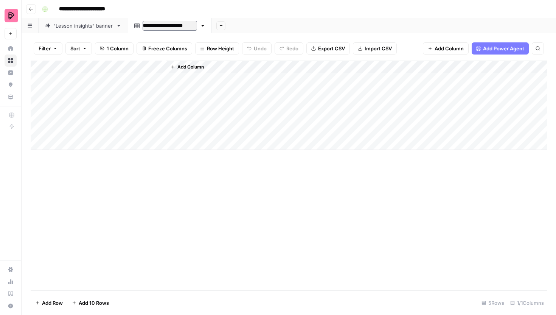
click at [218, 230] on div "Add Column" at bounding box center [289, 176] width 517 height 230
click at [82, 28] on div ""Lesson insights" banner" at bounding box center [83, 26] width 60 height 8
